Goal: Transaction & Acquisition: Purchase product/service

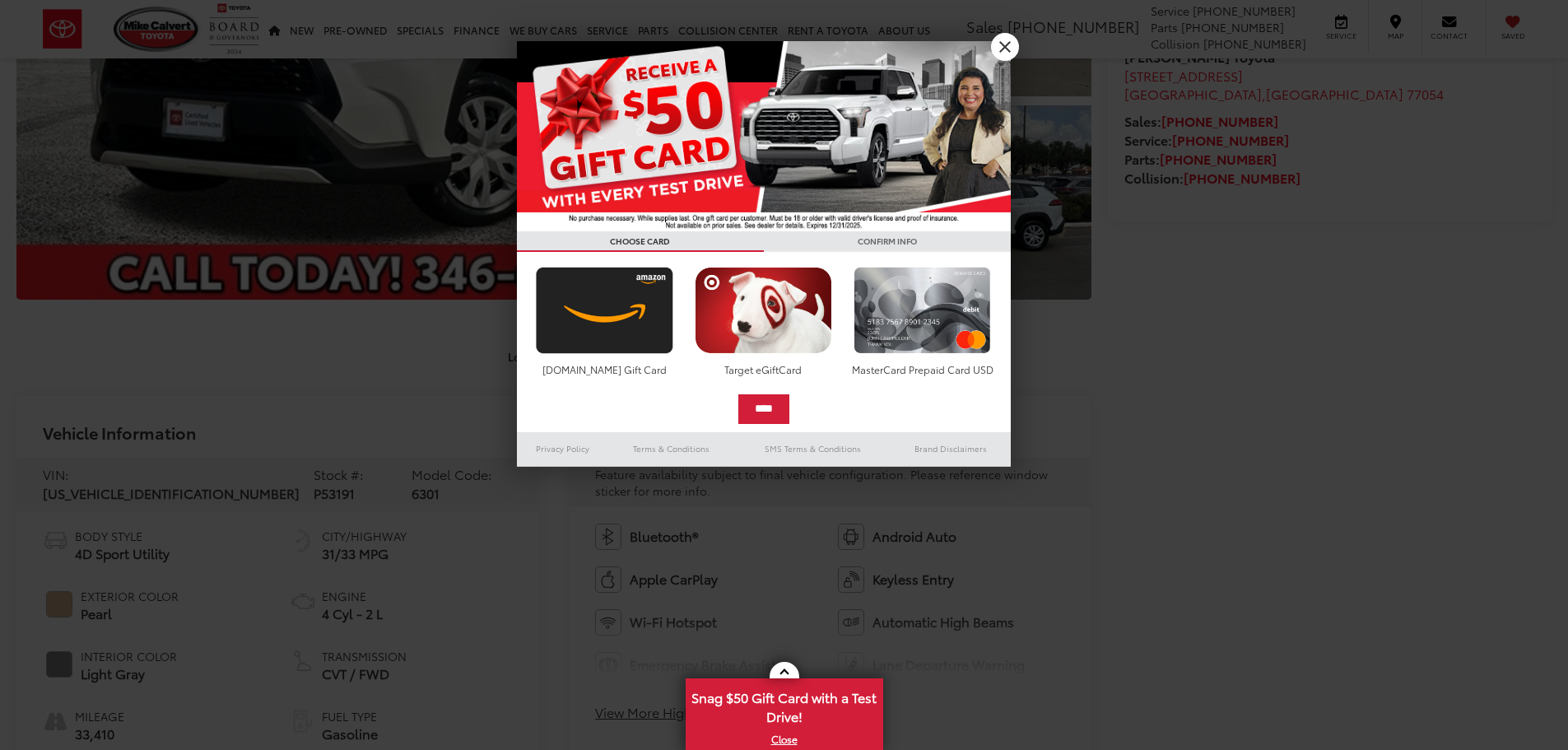
scroll to position [494, 0]
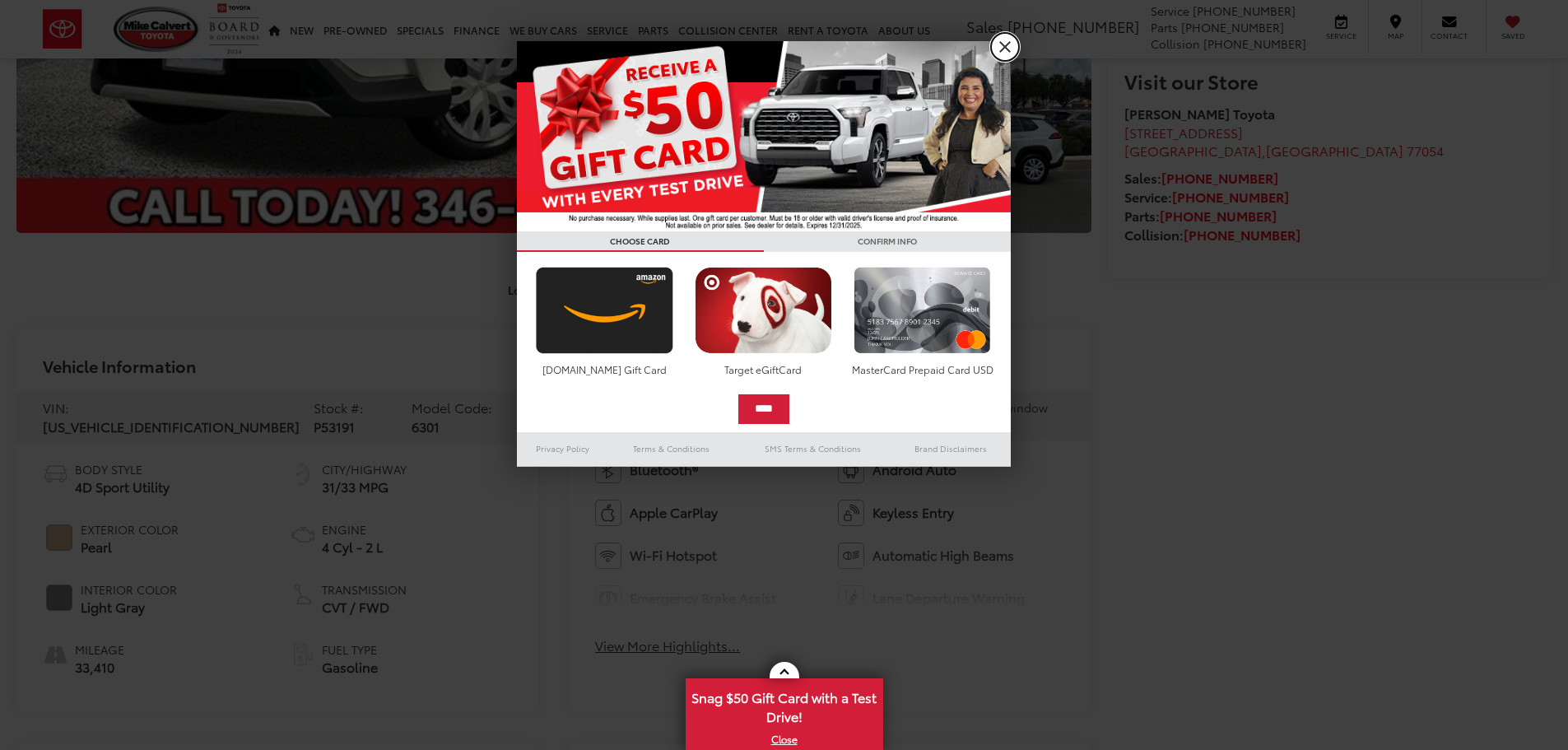
click at [1006, 58] on link "X" at bounding box center [1005, 47] width 28 height 28
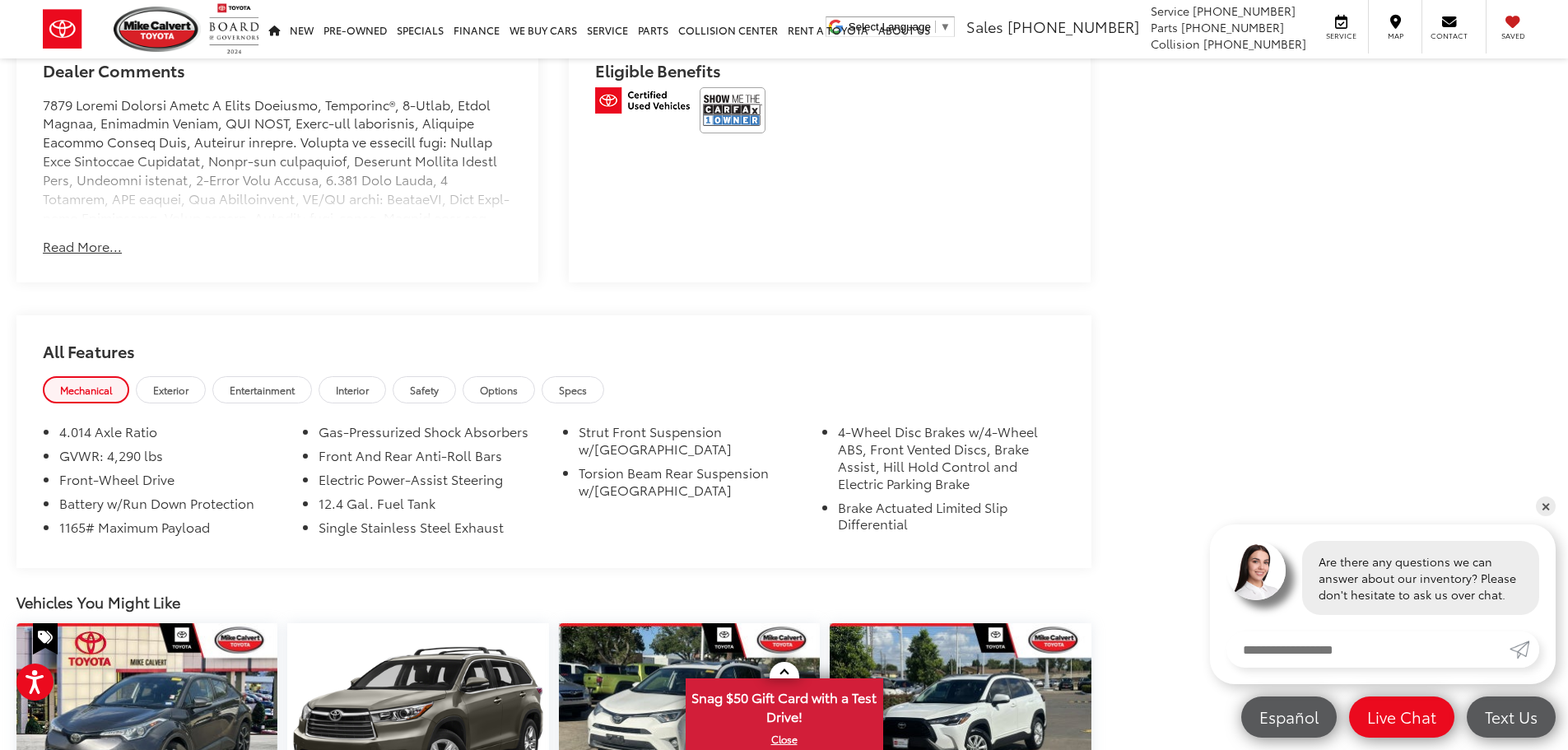
scroll to position [925, 0]
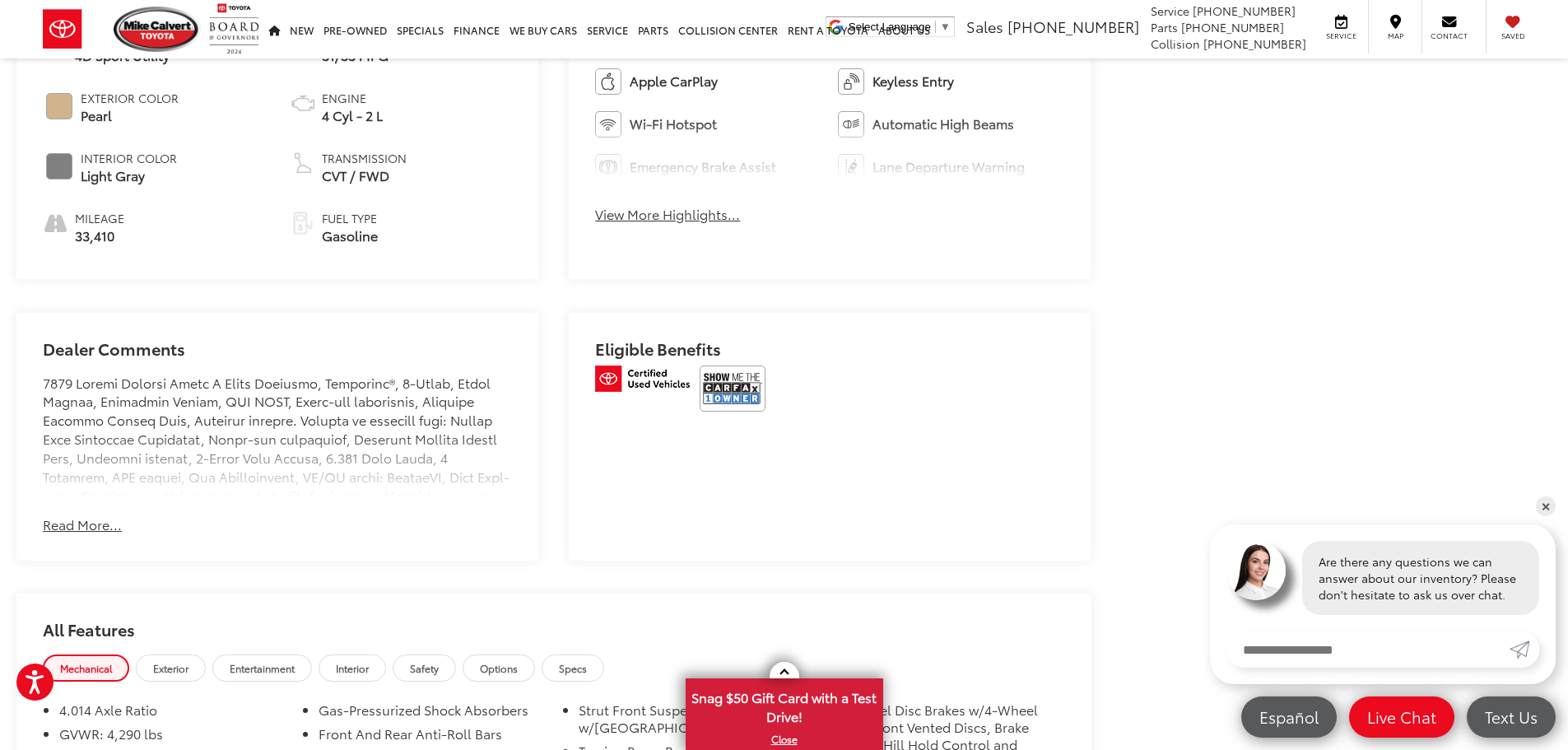
click at [86, 519] on button "Read More..." at bounding box center [82, 525] width 79 height 19
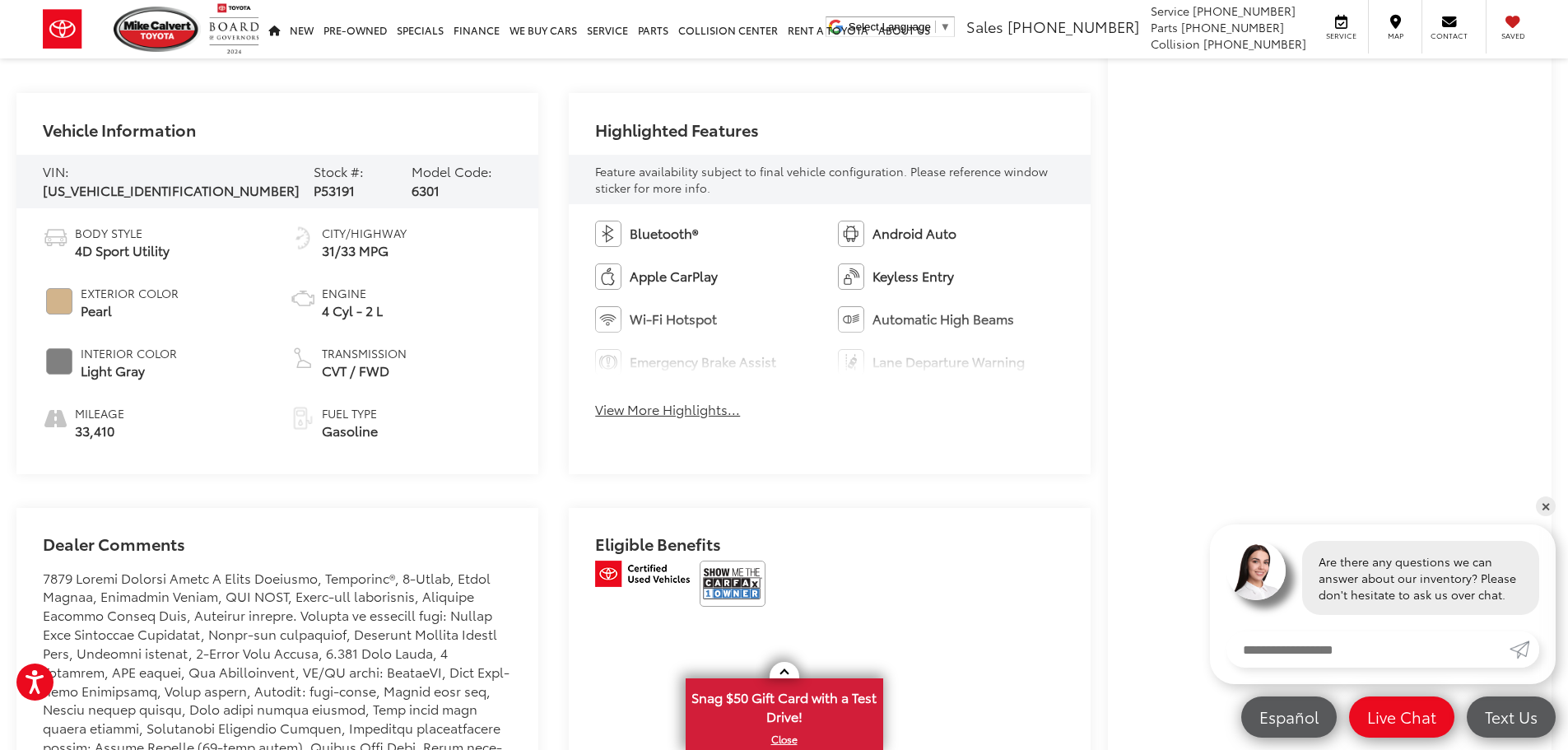
scroll to position [741, 0]
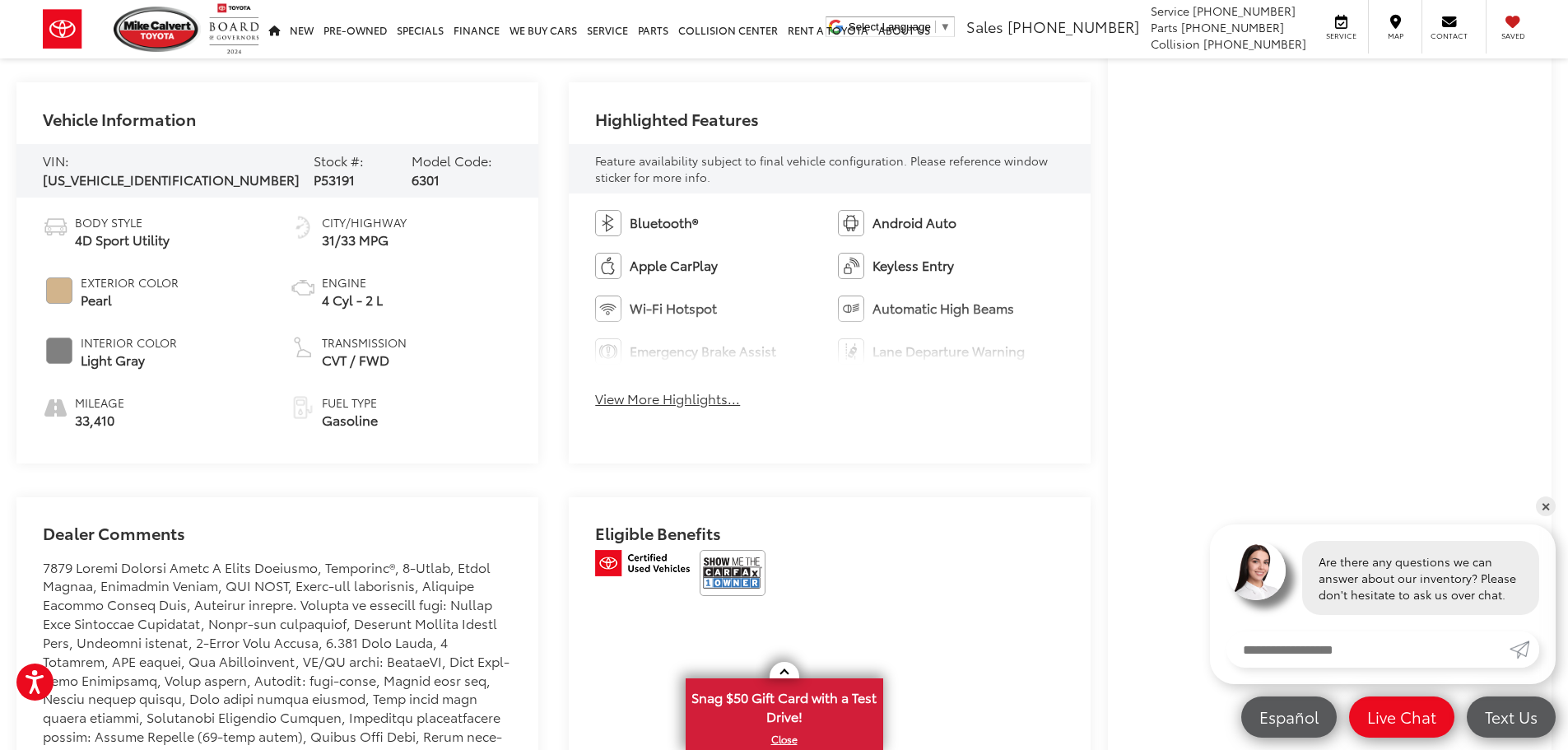
click at [1544, 335] on div "Buy $23,493 [DATE] Price: Less [DATE] Price: $23,493 Check Availability Instant…" at bounding box center [1330, 118] width 444 height 1314
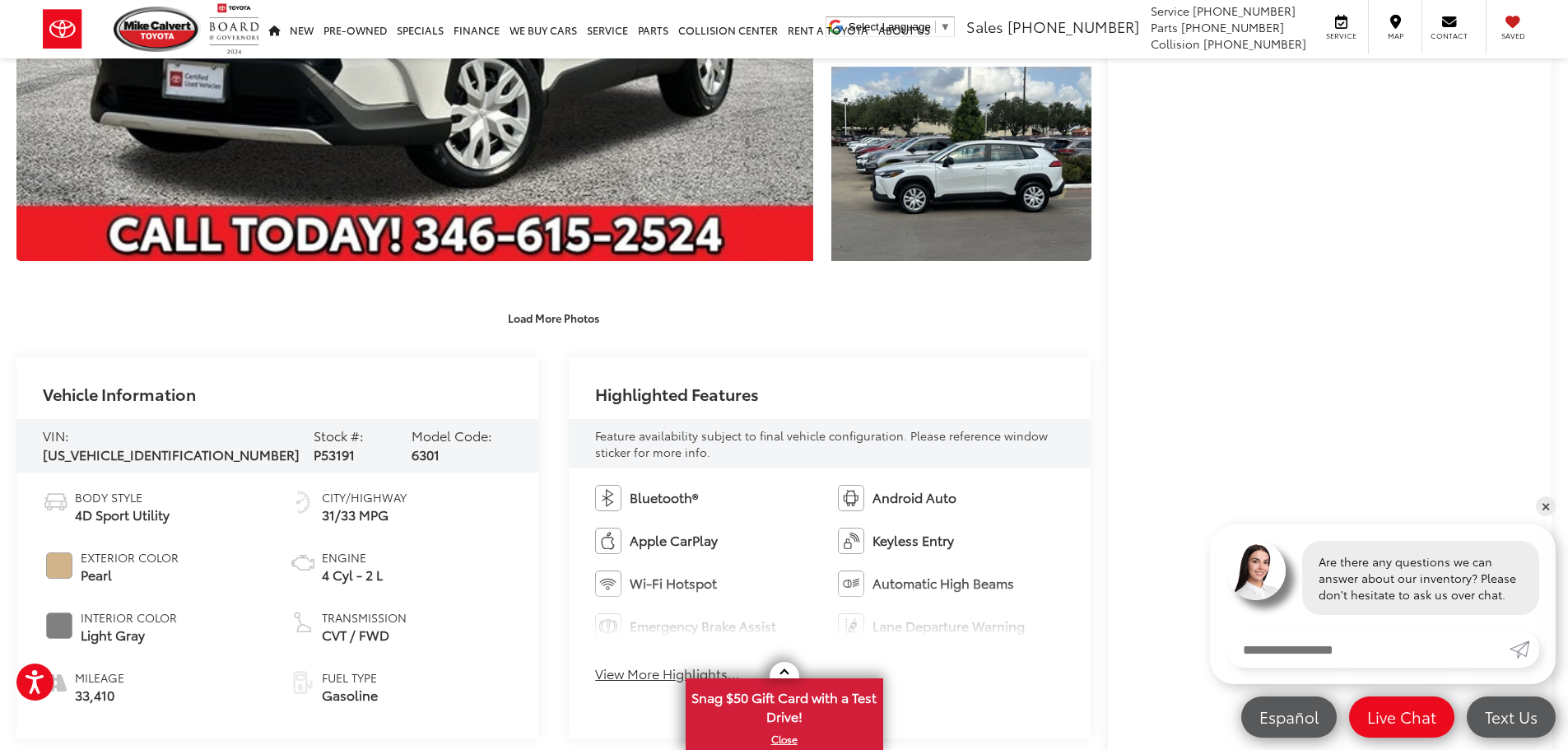
scroll to position [576, 0]
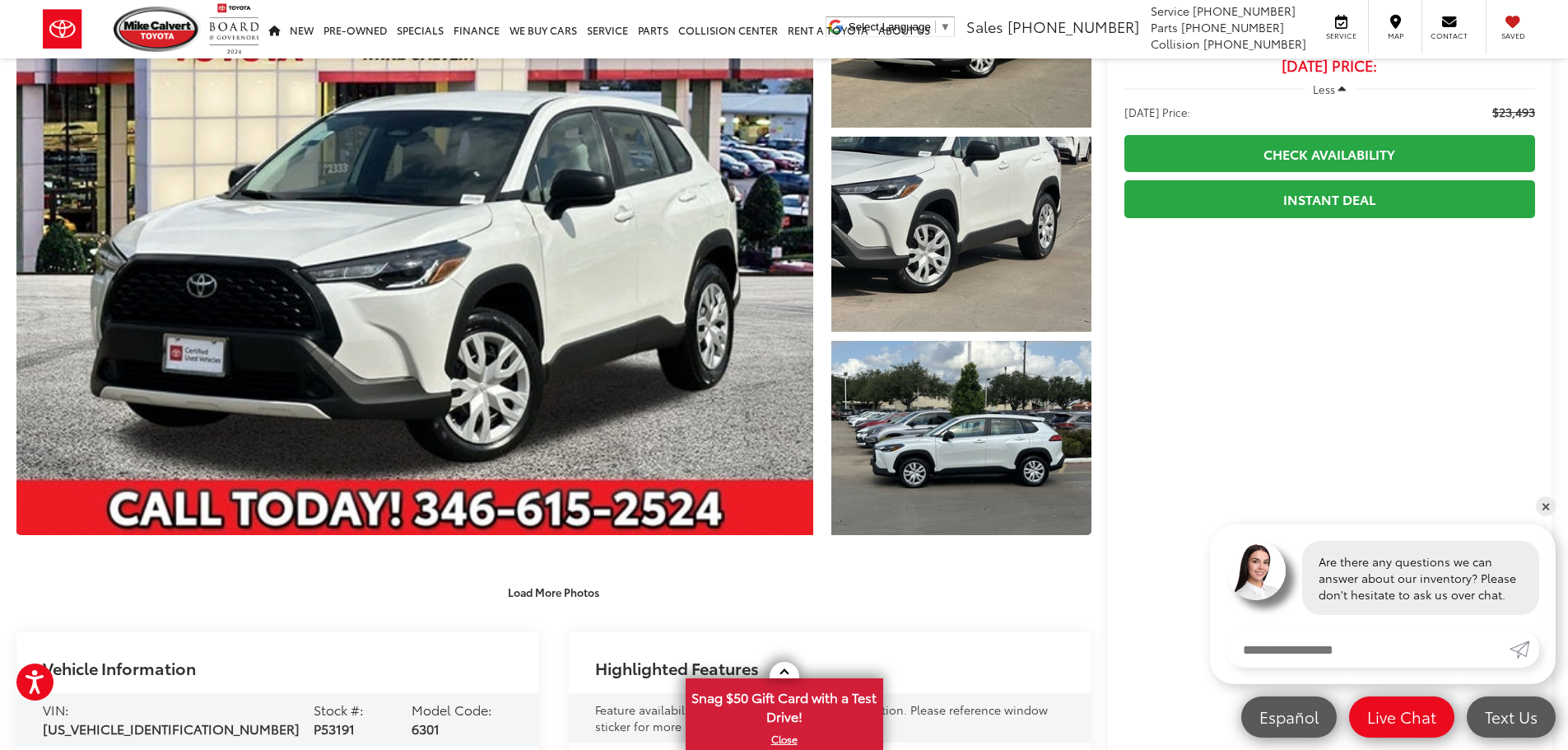
scroll to position [165, 0]
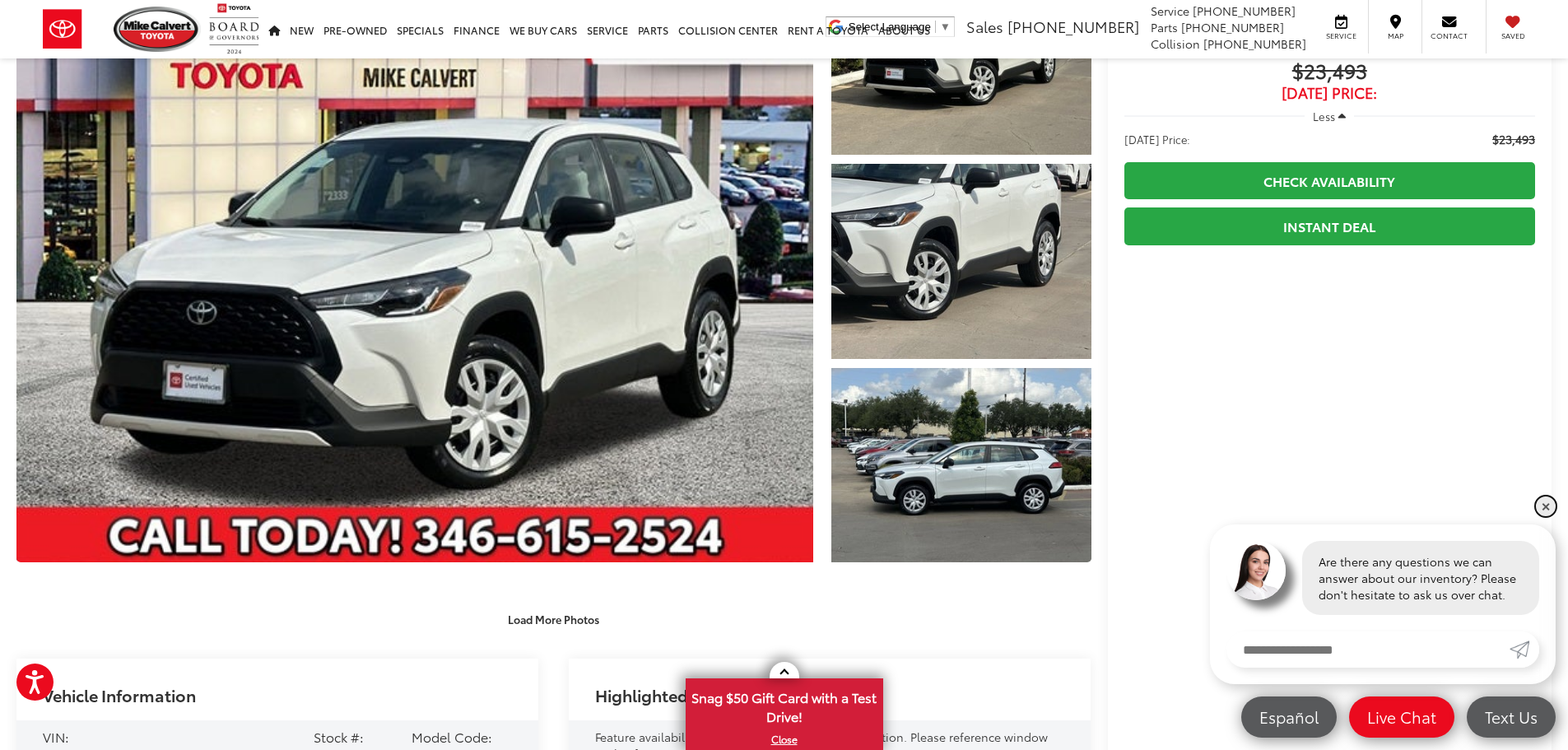
click at [1548, 513] on link "✕" at bounding box center [1546, 507] width 20 height 20
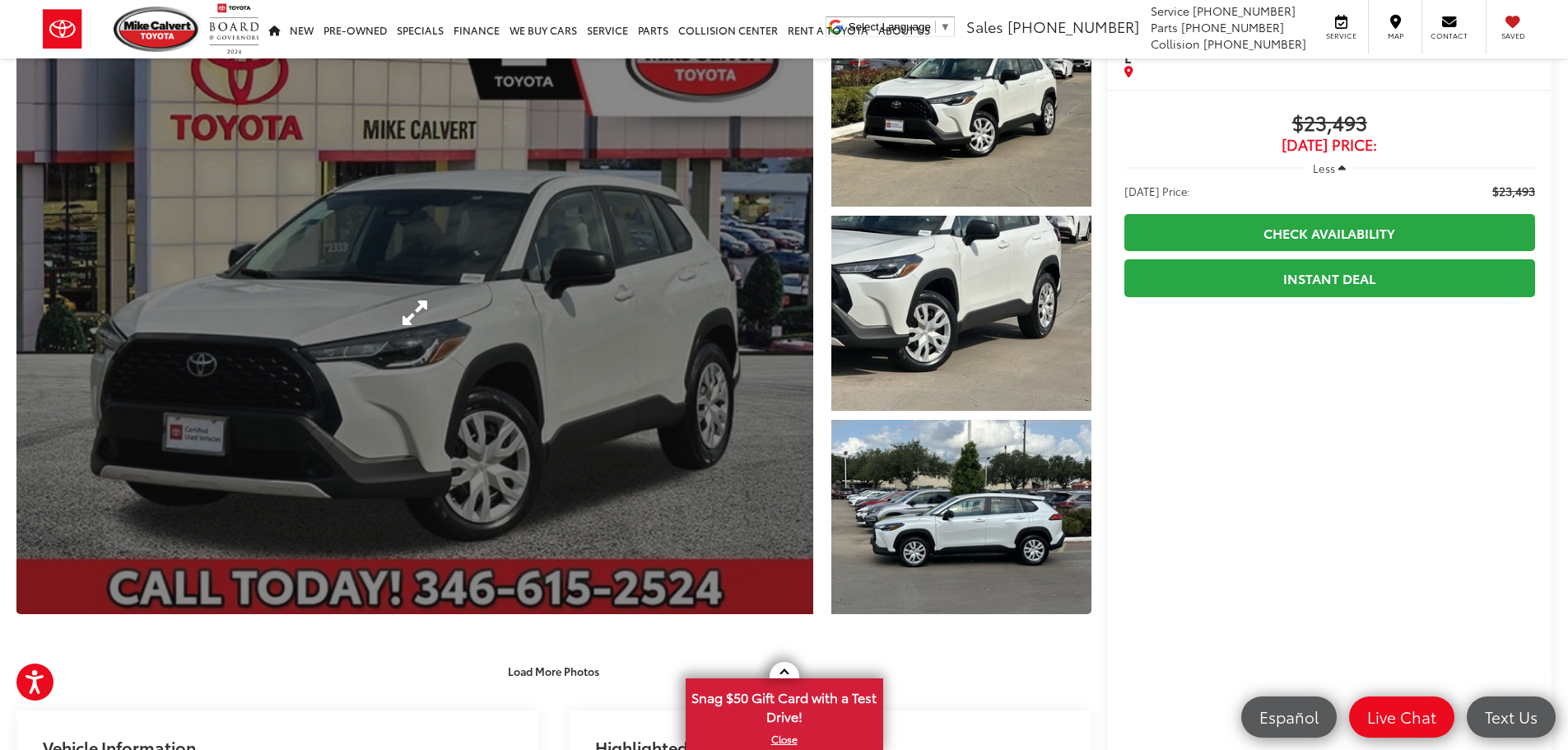
scroll to position [329, 0]
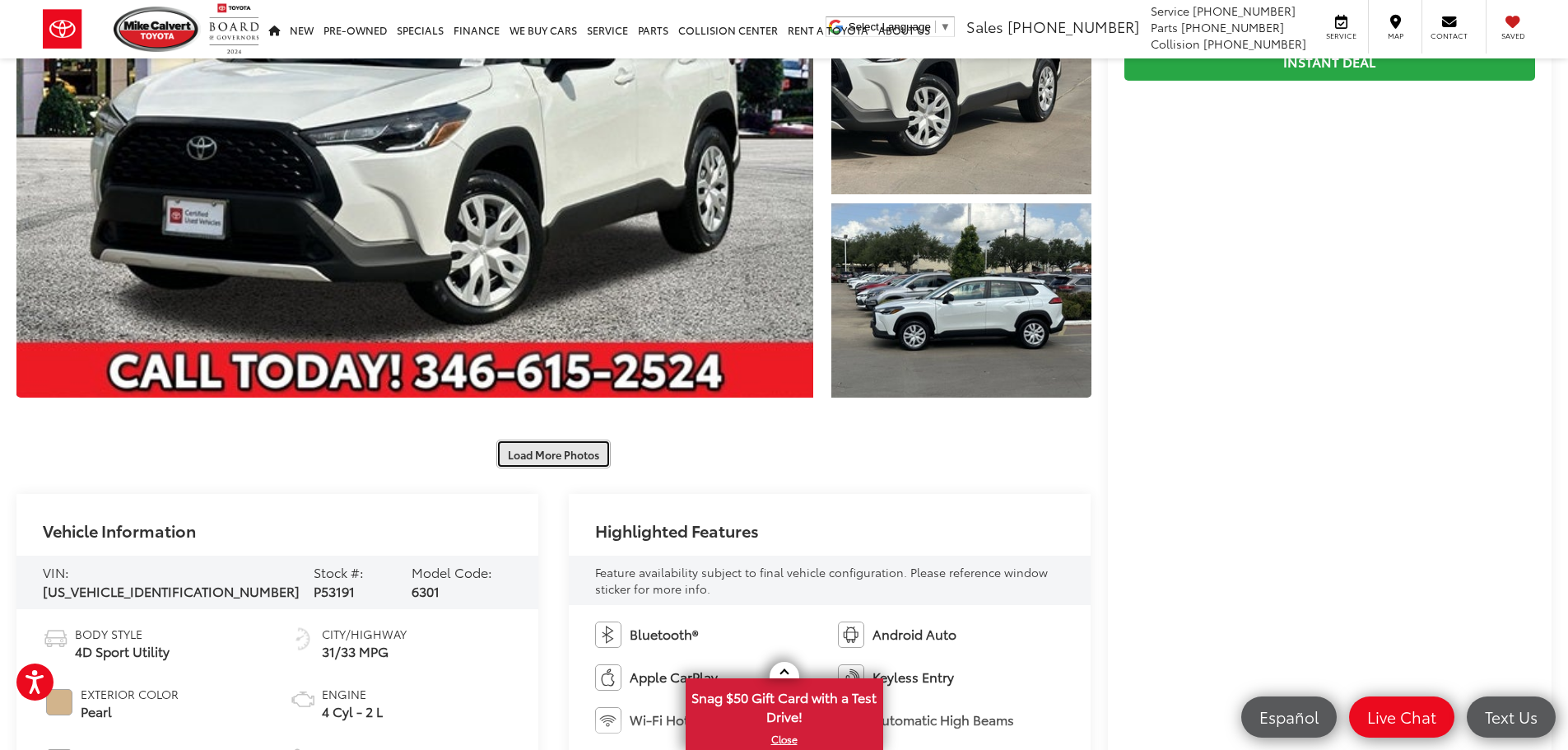
click at [574, 456] on button "Load More Photos" at bounding box center [553, 453] width 114 height 29
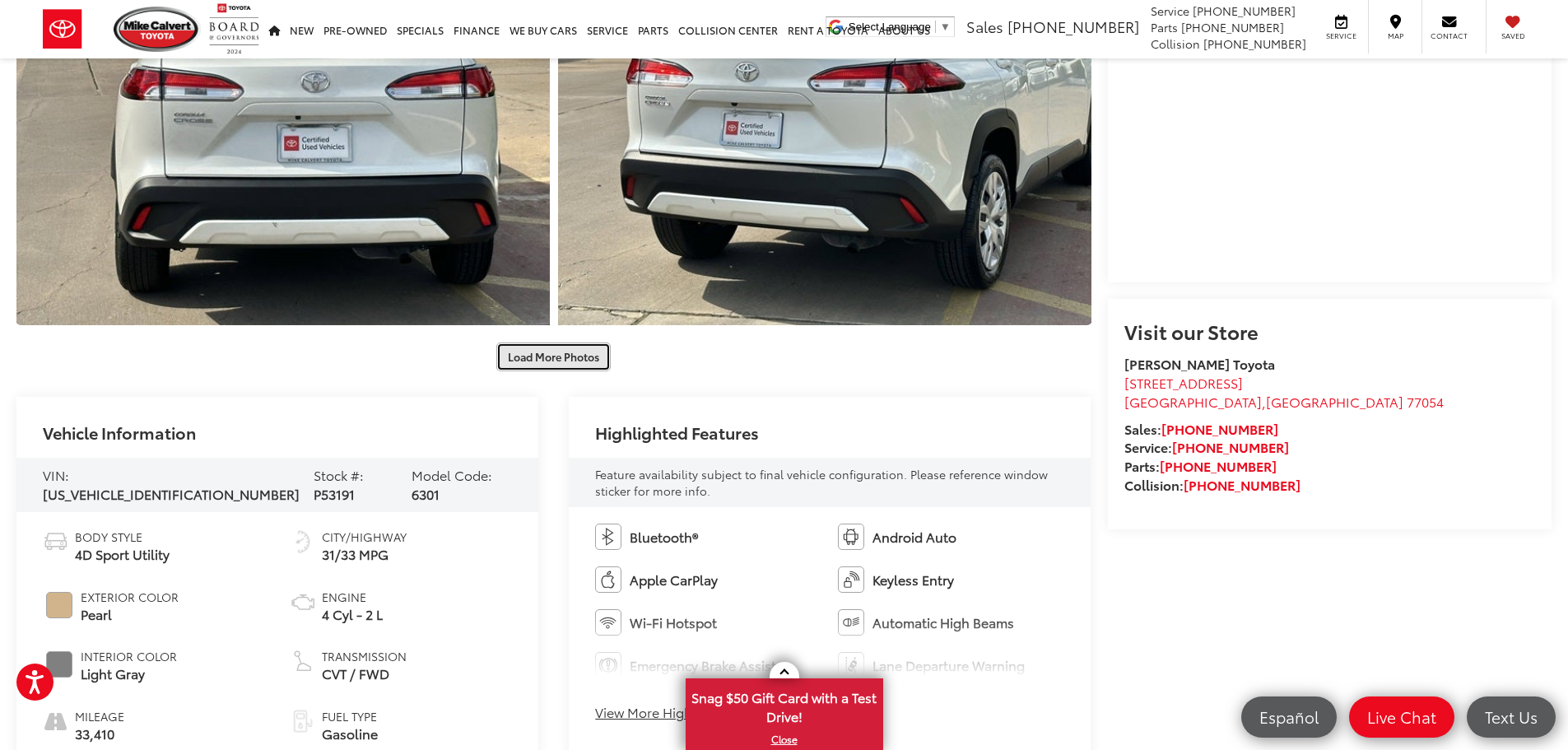
click at [576, 354] on button "Load More Photos" at bounding box center [553, 357] width 114 height 29
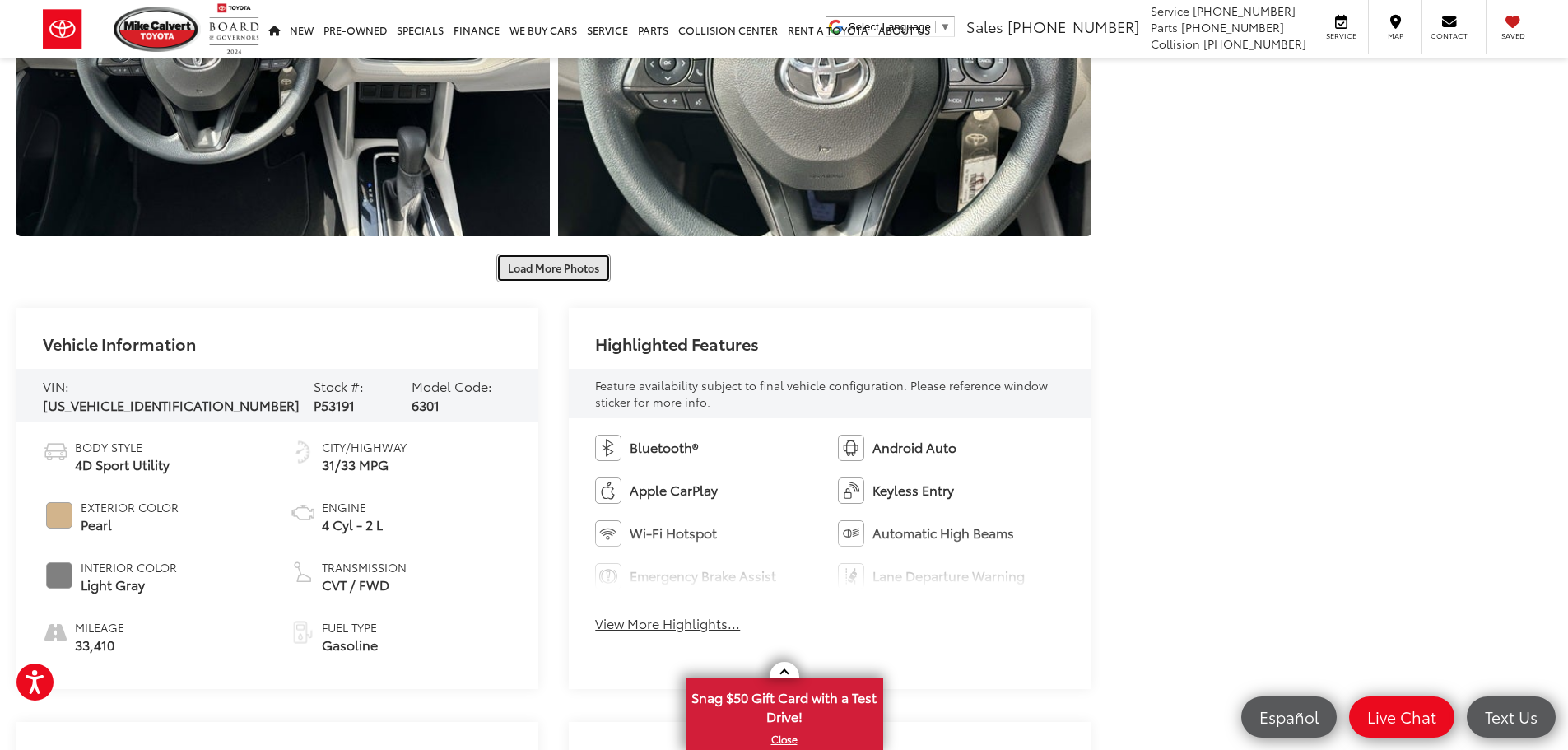
scroll to position [1811, 0]
